Goal: Download file/media

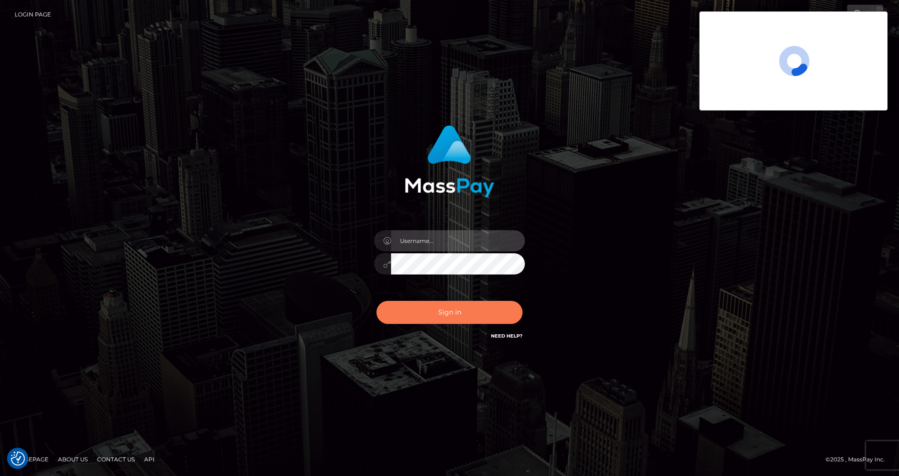
type input "[PERSON_NAME].silversocial"
click at [426, 307] on button "Sign in" at bounding box center [449, 312] width 146 height 23
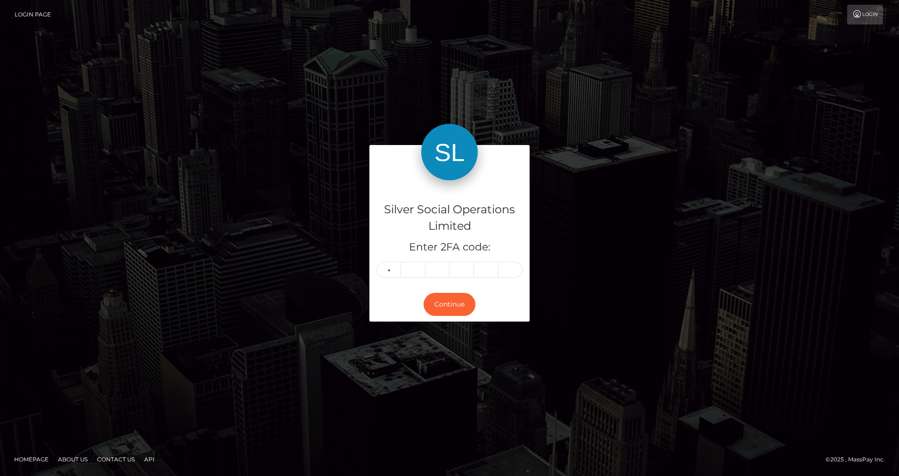
type input "2"
type input "6"
type input "1"
type input "5"
type input "6"
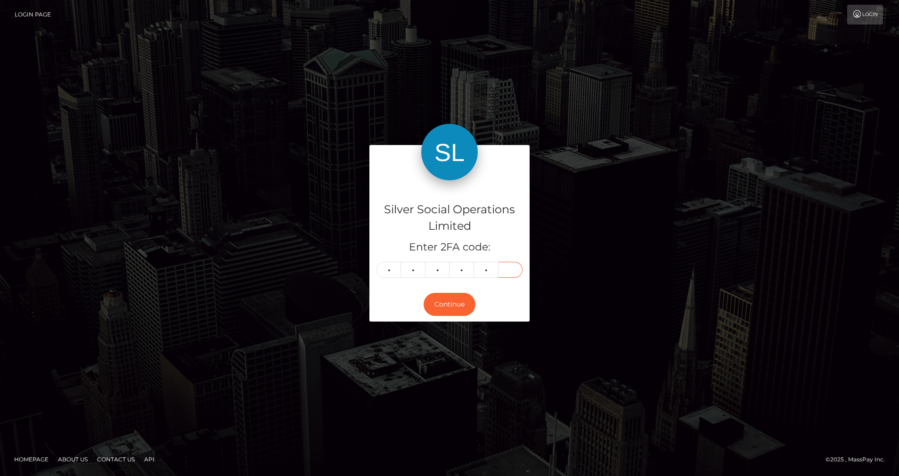
type input "4"
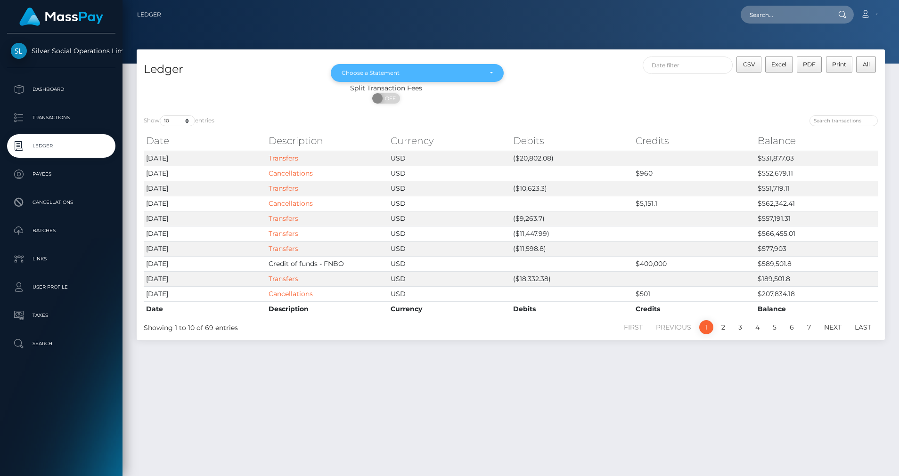
click at [366, 75] on div "Choose a Statement" at bounding box center [412, 73] width 140 height 8
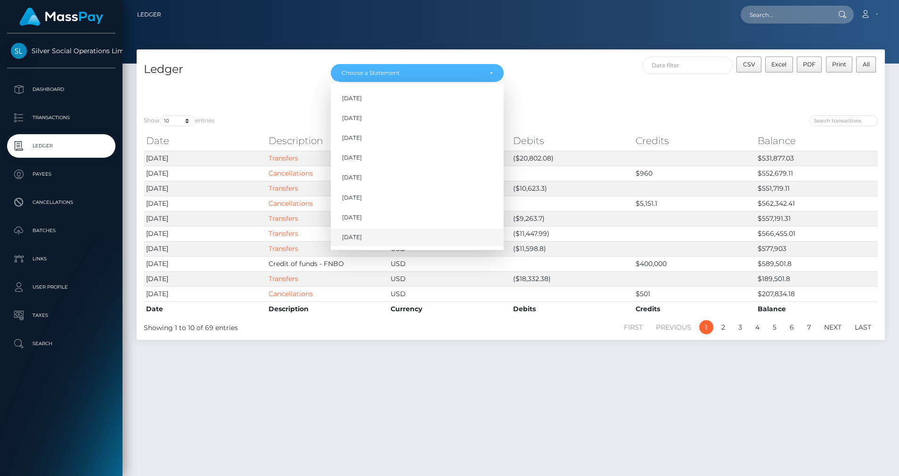
click at [356, 233] on span "Aug 2025" at bounding box center [352, 237] width 20 height 8
select select "Aug 2025"
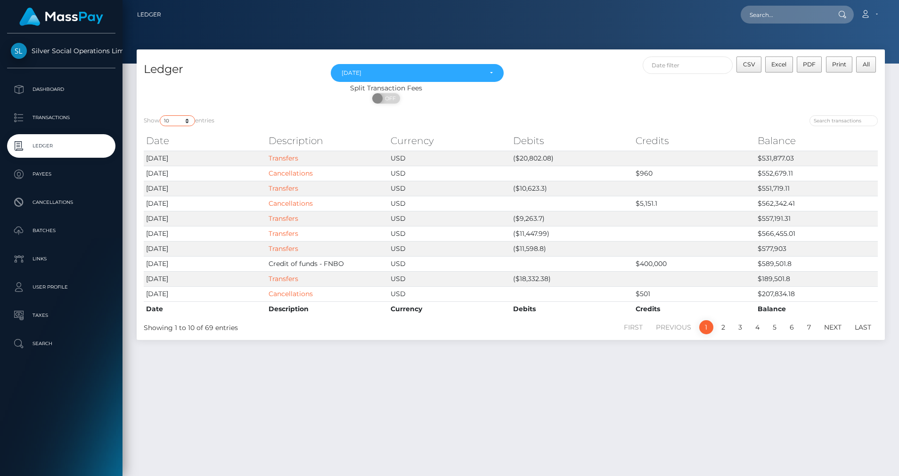
click at [188, 123] on select "10 25 50 100 250" at bounding box center [177, 120] width 35 height 11
select select "50"
click at [161, 115] on select "10 25 50 100 250" at bounding box center [177, 120] width 35 height 11
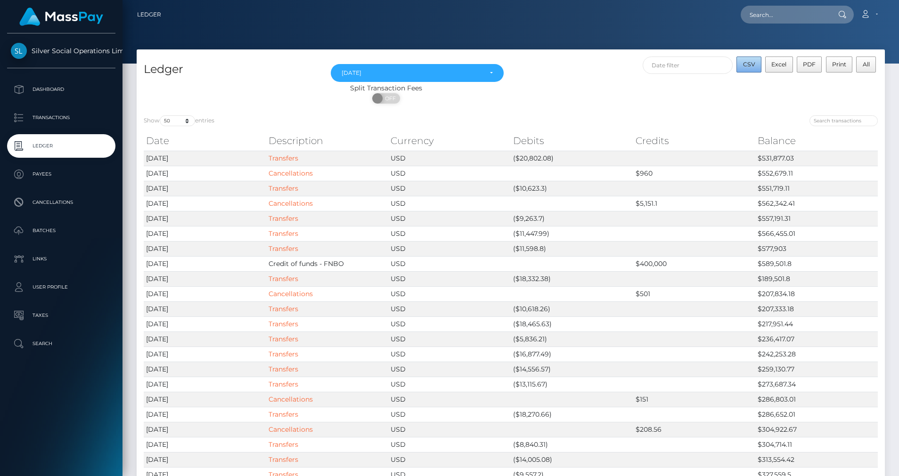
click at [747, 66] on span "CSV" at bounding box center [749, 64] width 12 height 7
click at [73, 110] on link "Transactions" at bounding box center [61, 118] width 108 height 24
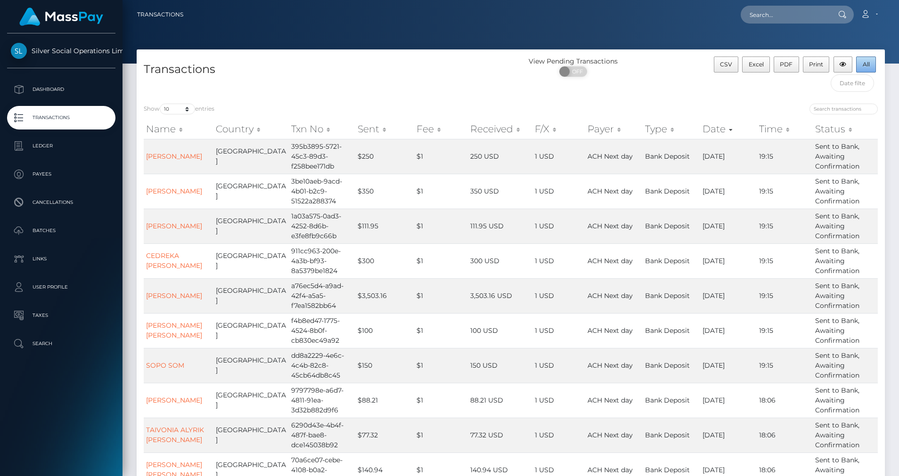
click at [861, 63] on button "All" at bounding box center [866, 65] width 20 height 16
